Goal: Task Accomplishment & Management: Manage account settings

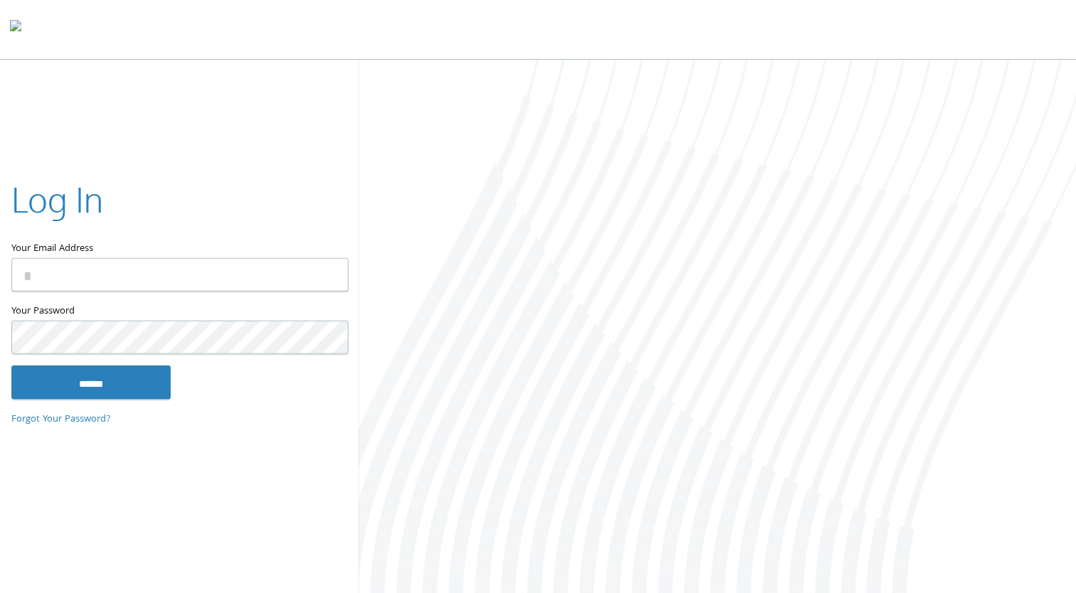
type input "**********"
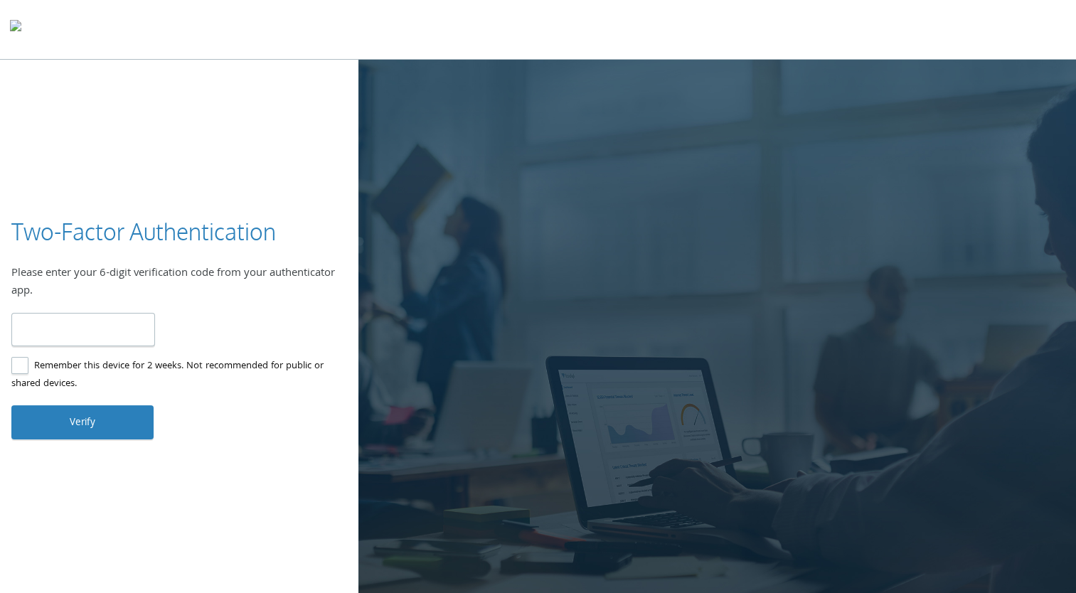
type input "******"
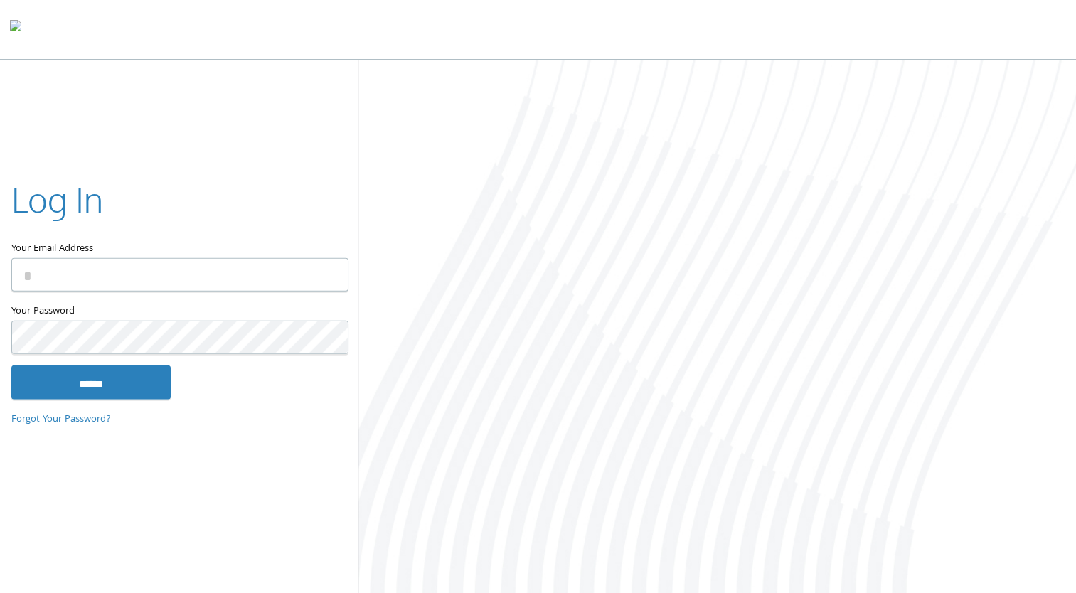
type input "**********"
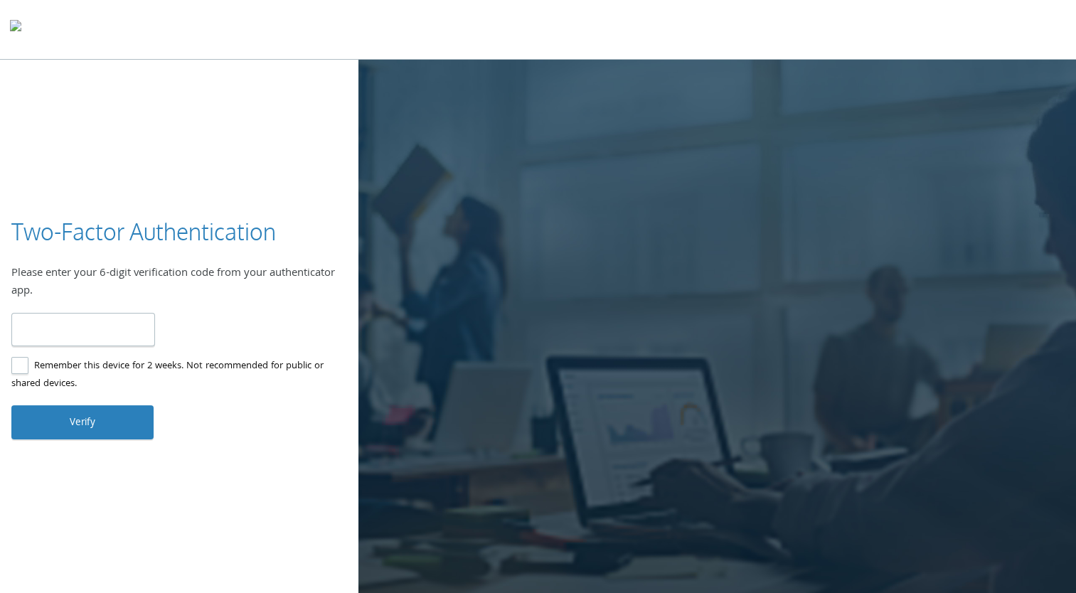
type input "******"
